Goal: Transaction & Acquisition: Purchase product/service

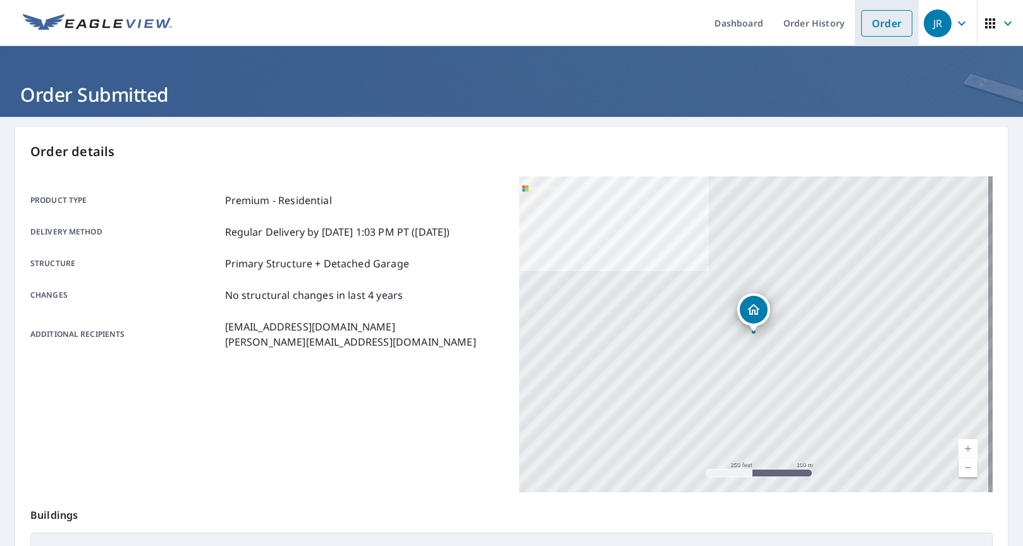
click at [879, 23] on link "Order" at bounding box center [886, 23] width 51 height 27
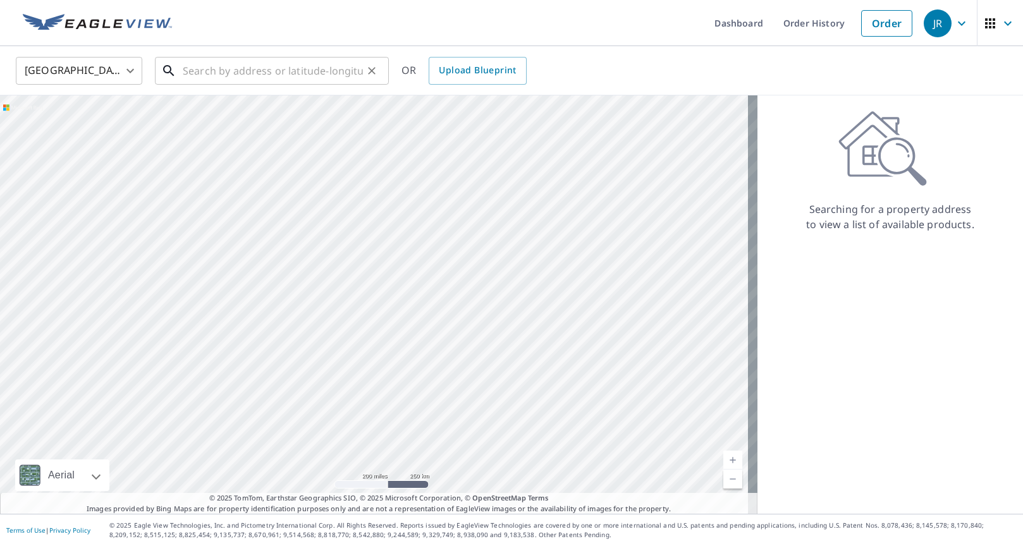
click at [317, 68] on input "text" at bounding box center [273, 70] width 180 height 35
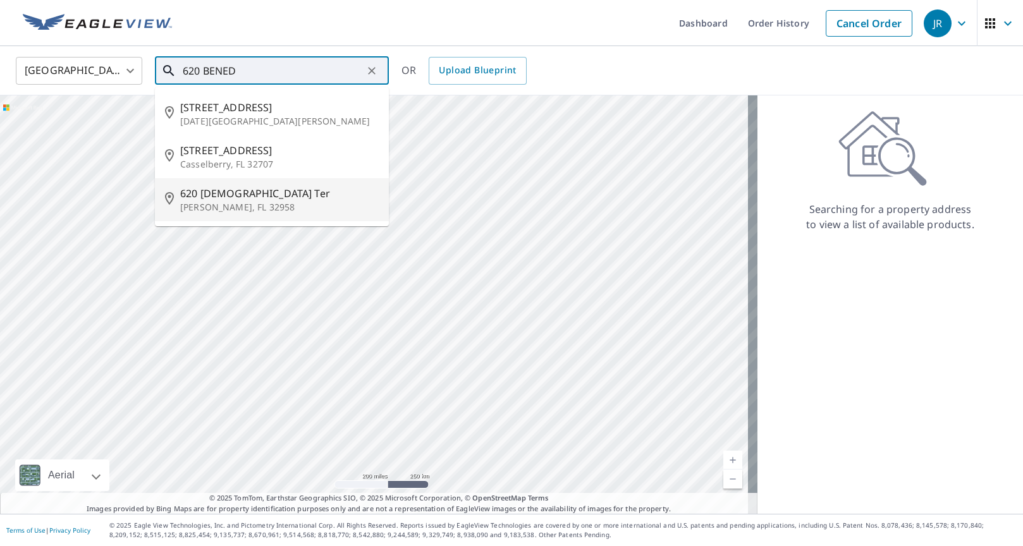
click at [272, 192] on span "620 [DEMOGRAPHIC_DATA] Ter" at bounding box center [279, 193] width 198 height 15
type input "620 [DEMOGRAPHIC_DATA] Ter [PERSON_NAME], FL 32958"
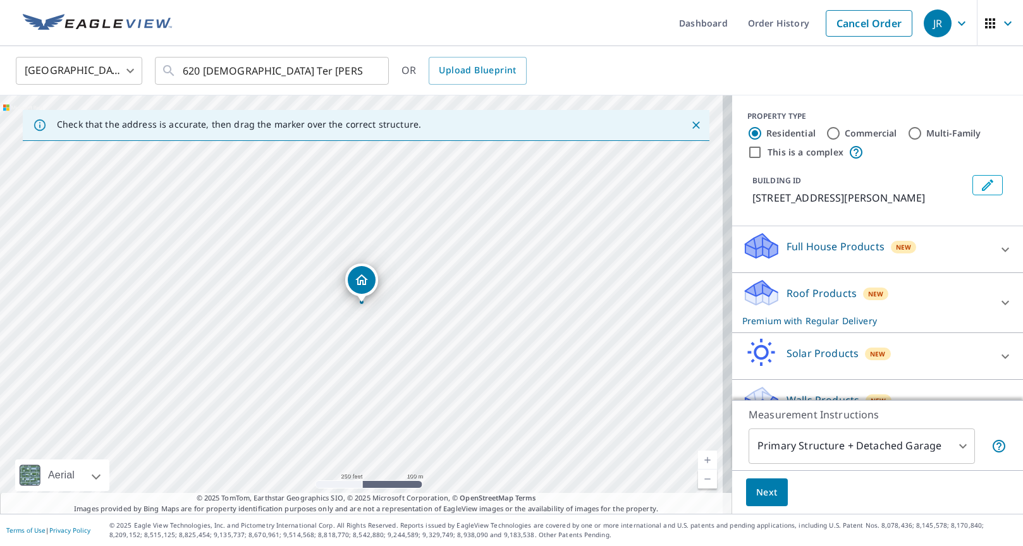
click at [786, 300] on p "Roof Products" at bounding box center [821, 293] width 70 height 15
click at [757, 496] on span "Next" at bounding box center [766, 493] width 21 height 16
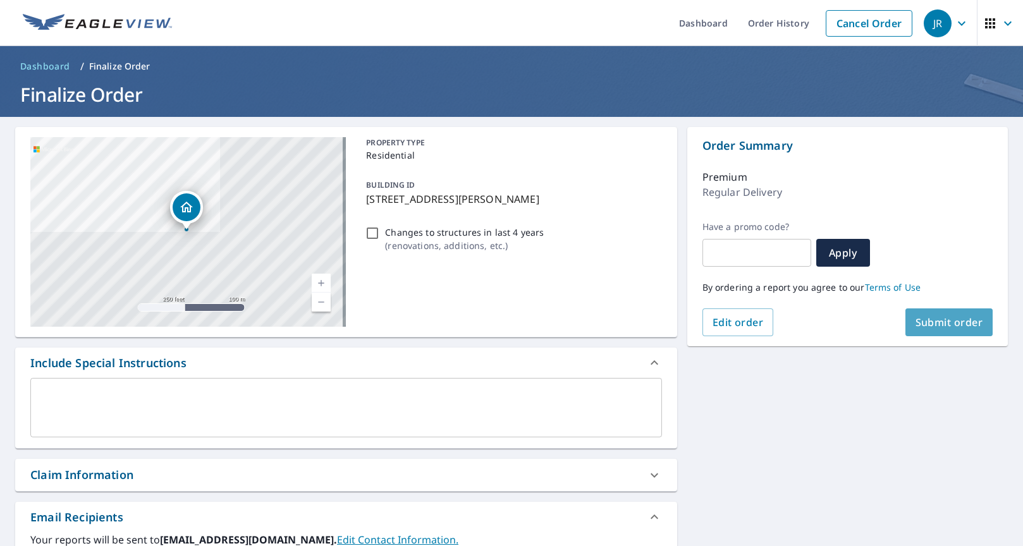
click at [967, 321] on span "Submit order" at bounding box center [949, 322] width 68 height 14
